Goal: Book appointment/travel/reservation

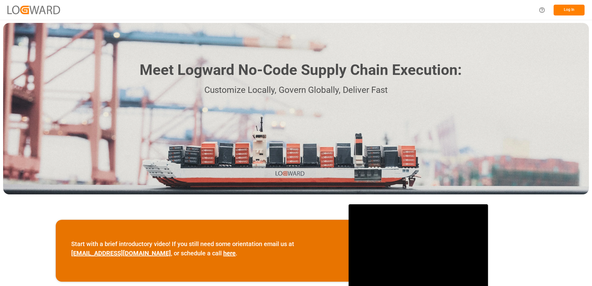
click at [566, 10] on button "Log In" at bounding box center [568, 10] width 31 height 11
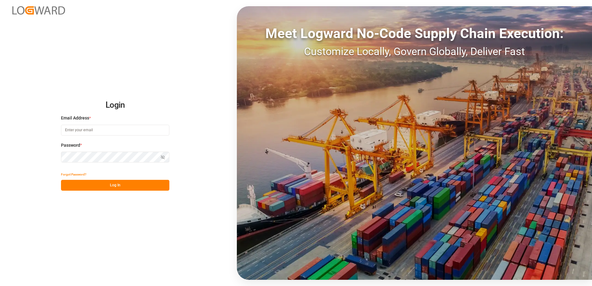
click at [126, 125] on input at bounding box center [115, 130] width 108 height 11
type input "[PERSON_NAME][EMAIL_ADDRESS][DOMAIN_NAME]"
click at [164, 156] on icon "button" at bounding box center [164, 157] width 2 height 2
click at [102, 182] on button "Log In" at bounding box center [115, 185] width 108 height 11
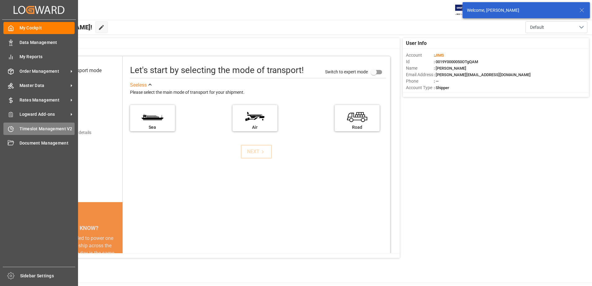
click at [17, 128] on div "Timeslot Management V2 Timeslot Management V2" at bounding box center [38, 129] width 71 height 12
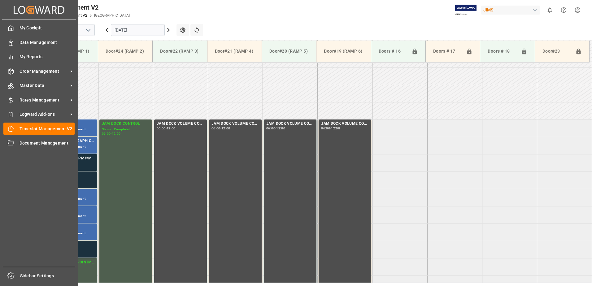
scroll to position [170, 0]
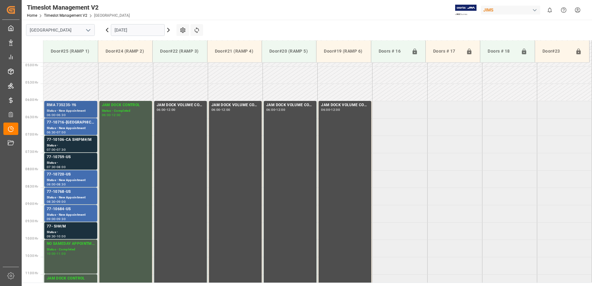
click at [74, 108] on div "Status - New Appointment" at bounding box center [71, 110] width 48 height 5
click at [84, 128] on div "Status - New Appointment" at bounding box center [71, 128] width 48 height 5
click at [87, 145] on div "Status -" at bounding box center [71, 145] width 48 height 5
click at [86, 157] on div "77-10759-US" at bounding box center [71, 157] width 48 height 6
click at [86, 174] on div "77-10720-US" at bounding box center [71, 174] width 48 height 6
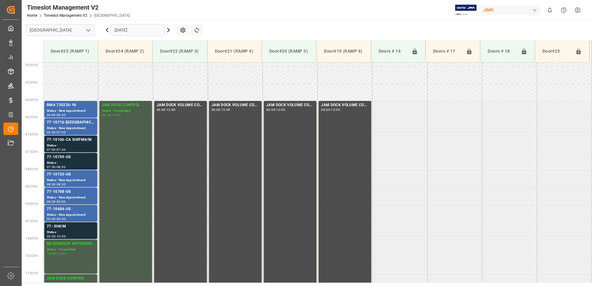
click at [82, 192] on div "77-10768-US" at bounding box center [71, 192] width 48 height 6
click at [85, 213] on div "Status - New Appointment" at bounding box center [71, 214] width 48 height 5
click at [92, 226] on div "77- SH#/M" at bounding box center [71, 226] width 48 height 6
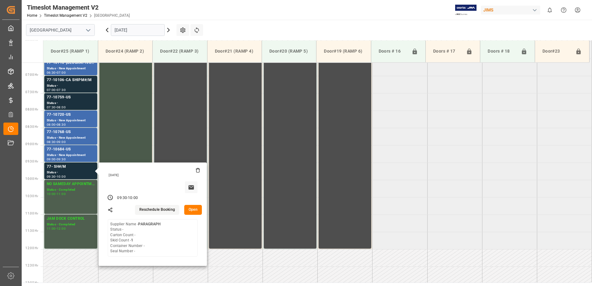
scroll to position [231, 0]
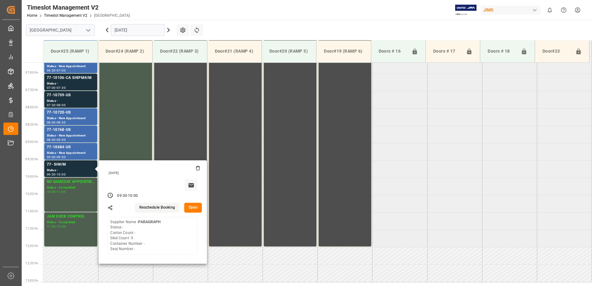
click at [136, 28] on input "[DATE]" at bounding box center [138, 30] width 54 height 12
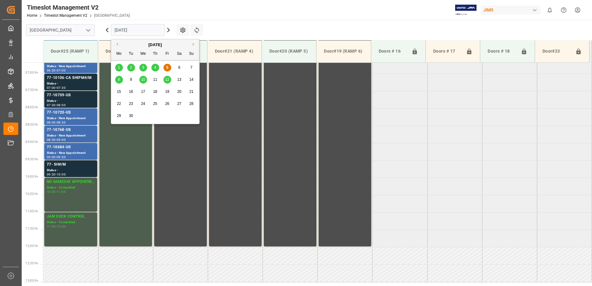
click at [120, 80] on span "8" at bounding box center [119, 79] width 2 height 4
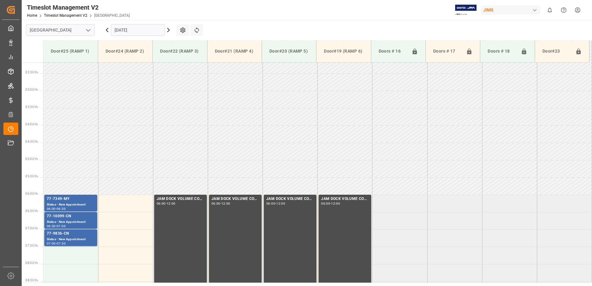
scroll to position [170, 0]
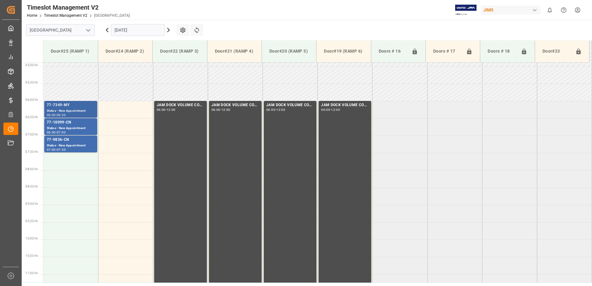
click at [64, 109] on div "Status - New Appointment" at bounding box center [71, 110] width 48 height 5
click at [73, 127] on div "Status - New Appointment" at bounding box center [71, 128] width 48 height 5
click at [80, 140] on div "77-9836-CN" at bounding box center [71, 140] width 48 height 6
